Goal: Task Accomplishment & Management: Manage account settings

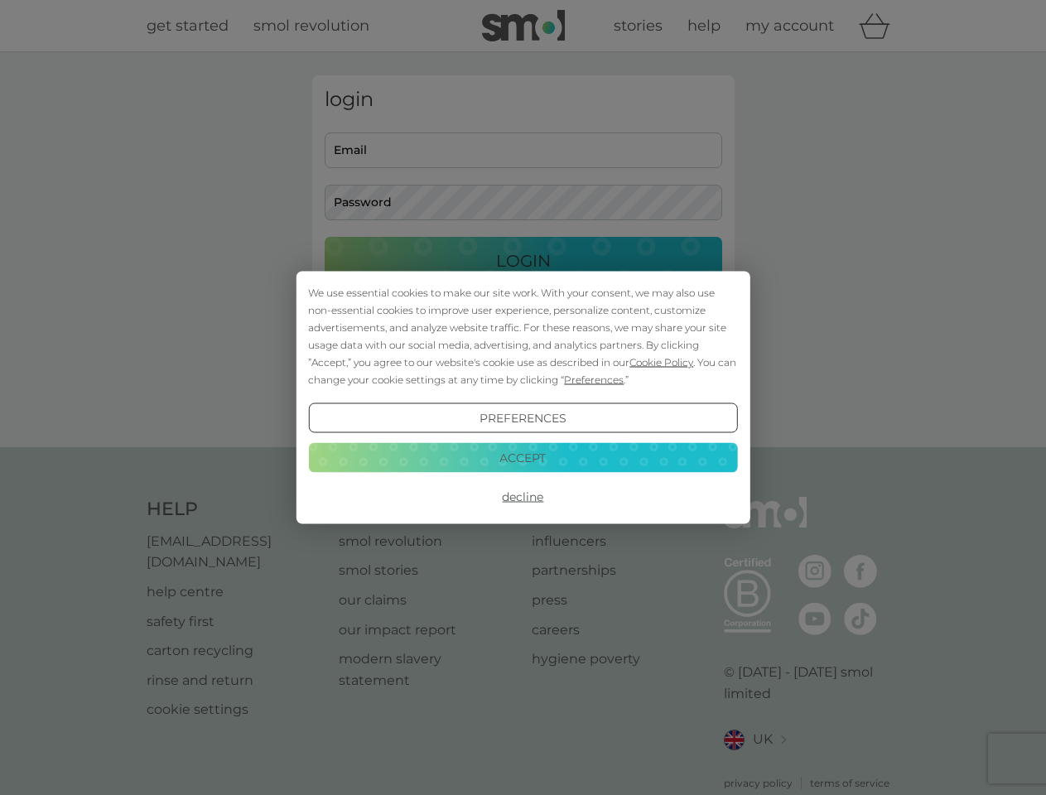
click at [662, 362] on span "Cookie Policy" at bounding box center [662, 362] width 64 height 12
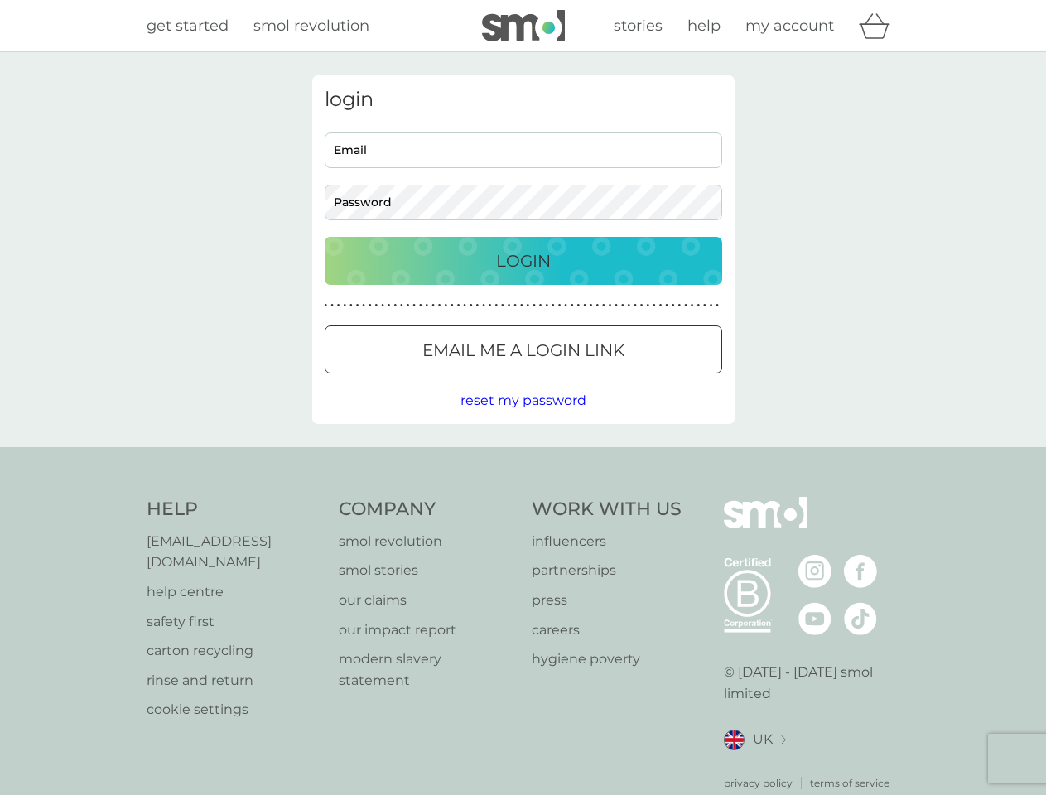
click at [592, 379] on div "login Email Password Login ● ● ● ● ● ● ● ● ● ● ● ● ● ● ● ● ● ● ● ● ● ● ● ● ● ● …" at bounding box center [523, 249] width 423 height 349
click at [523, 418] on div "login Email Password Login ● ● ● ● ● ● ● ● ● ● ● ● ● ● ● ● ● ● ● ● ● ● ● ● ● ● …" at bounding box center [523, 249] width 423 height 349
click at [523, 497] on div "Help [EMAIL_ADDRESS][DOMAIN_NAME] help centre safety first carton recycling rin…" at bounding box center [524, 644] width 754 height 294
click at [523, 457] on div "Help [EMAIL_ADDRESS][DOMAIN_NAME] help centre safety first carton recycling rin…" at bounding box center [523, 644] width 1046 height 394
